Goal: Task Accomplishment & Management: Complete application form

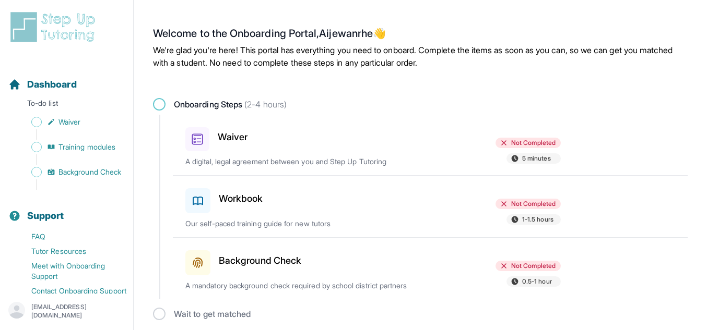
click at [236, 133] on h3 "Waiver" at bounding box center [233, 137] width 30 height 15
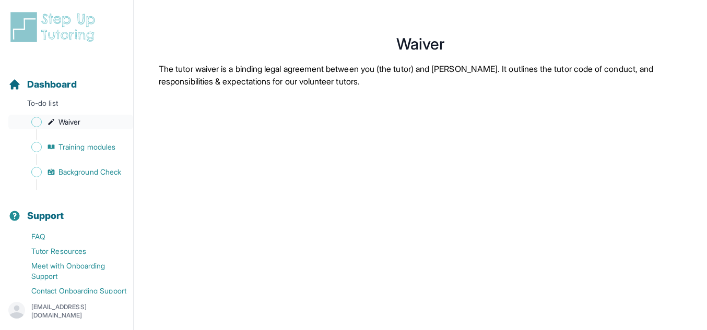
click at [78, 125] on span "Waiver" at bounding box center [69, 122] width 22 height 10
click at [67, 30] on img at bounding box center [54, 26] width 93 height 33
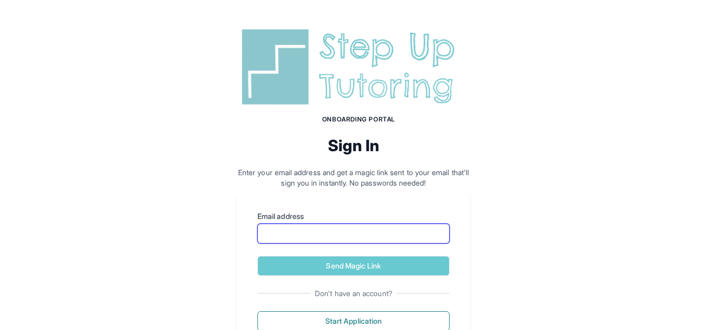
click at [379, 235] on input "Email address" at bounding box center [353, 234] width 192 height 20
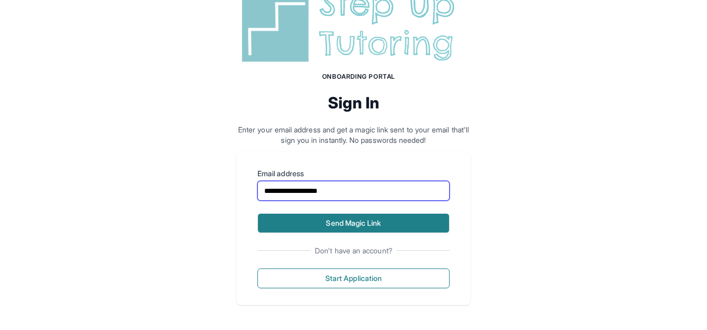
type input "**********"
click at [348, 215] on button "Send Magic Link" at bounding box center [353, 224] width 192 height 20
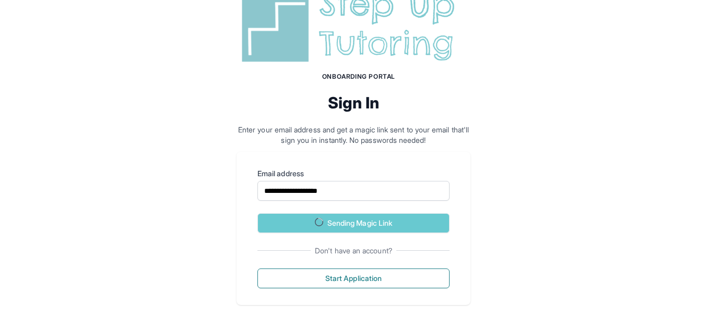
scroll to position [91, 0]
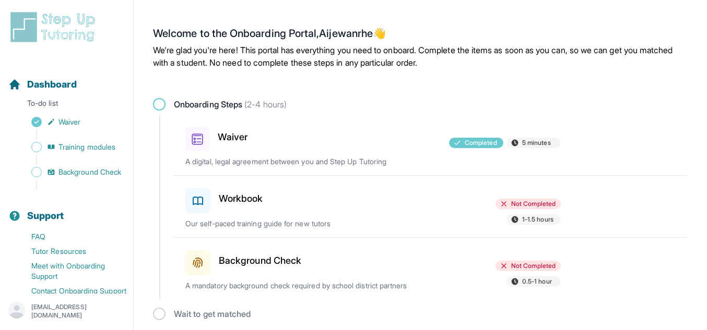
scroll to position [5, 0]
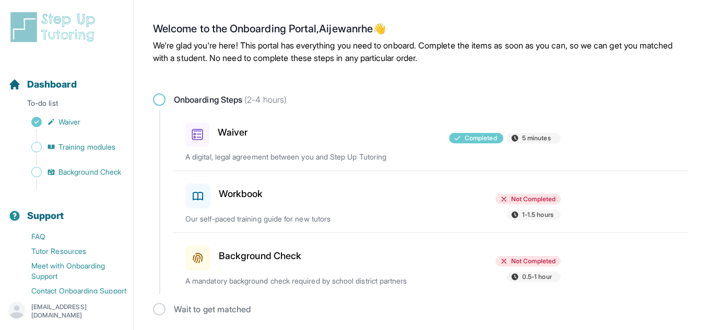
click at [244, 195] on h3 "Workbook" at bounding box center [241, 194] width 44 height 15
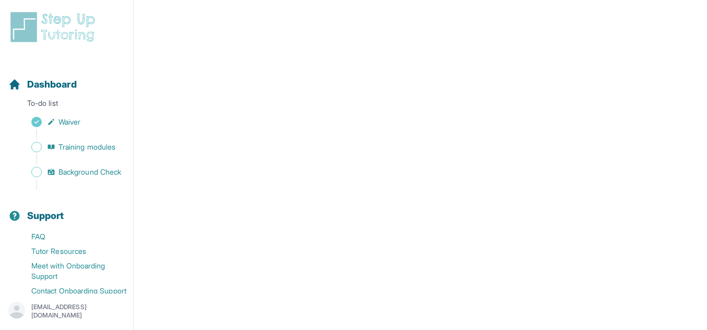
scroll to position [180, 0]
click at [95, 178] on span "Background Check" at bounding box center [89, 172] width 63 height 10
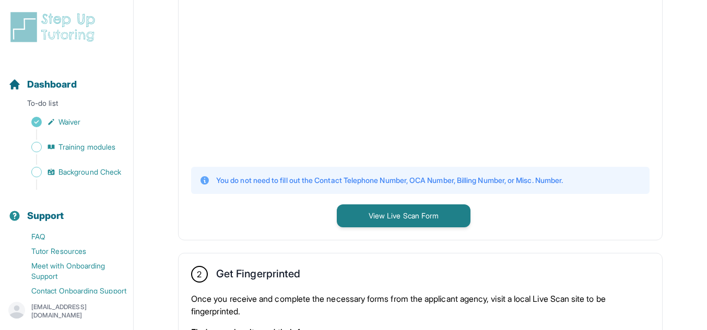
scroll to position [337, 0]
